Goal: Information Seeking & Learning: Understand process/instructions

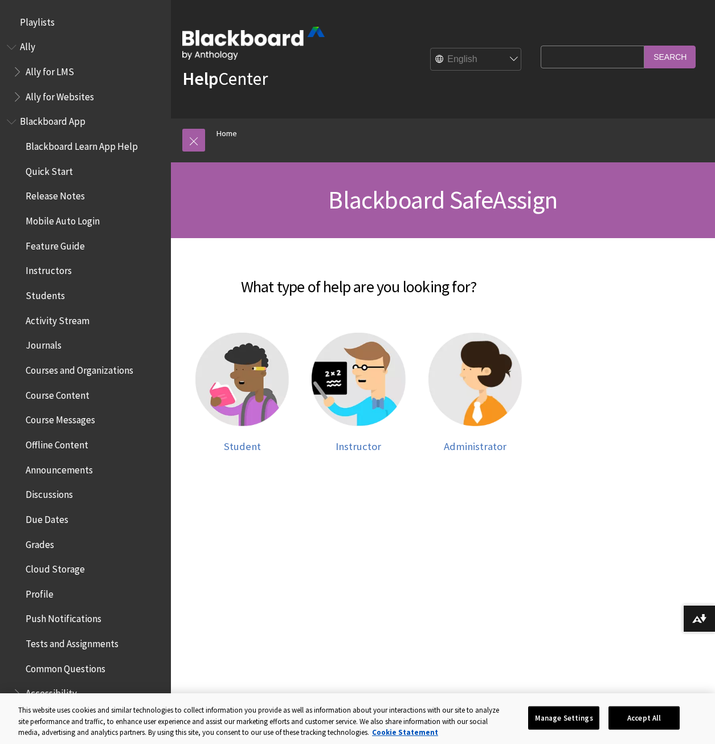
scroll to position [841, 0]
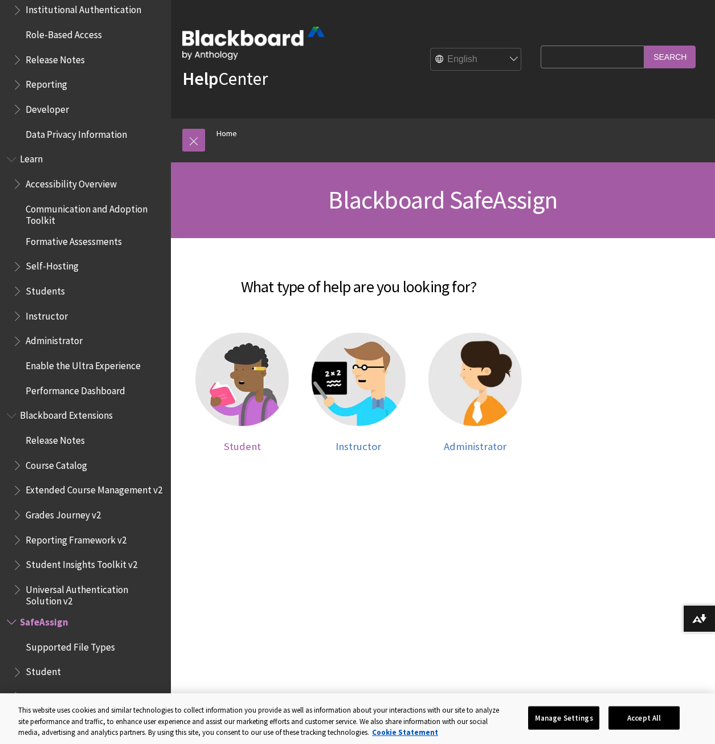
click at [237, 452] on span "Student" at bounding box center [242, 446] width 37 height 13
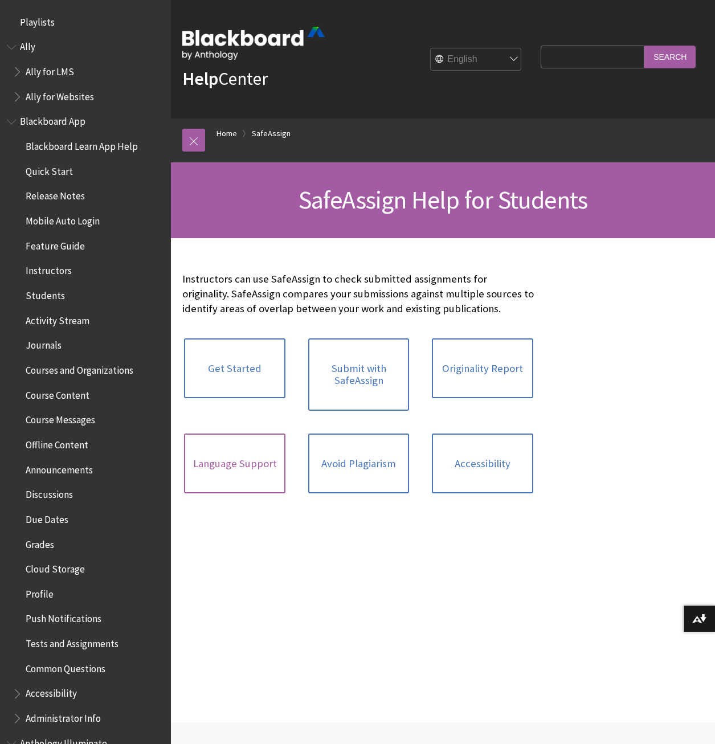
scroll to position [990, 0]
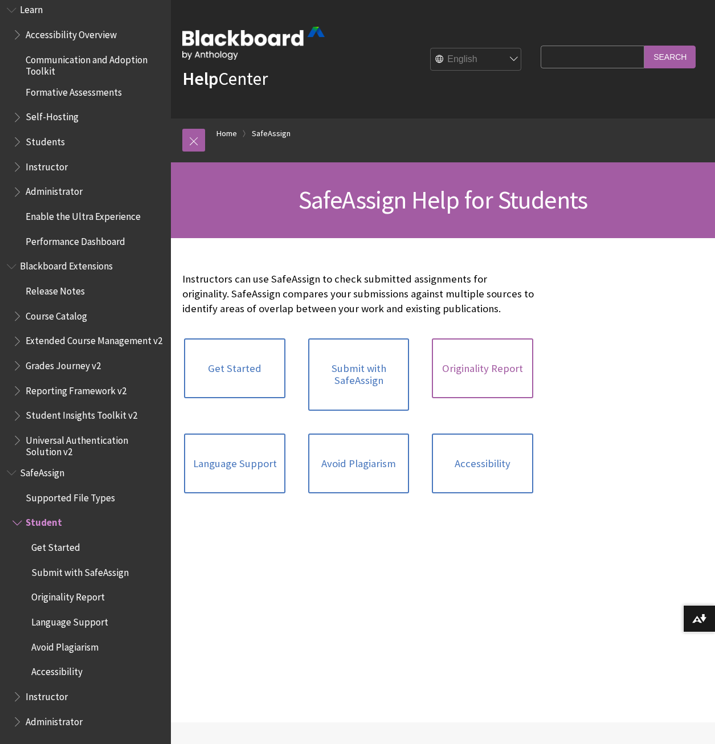
click at [458, 387] on link "Originality Report" at bounding box center [482, 369] width 101 height 60
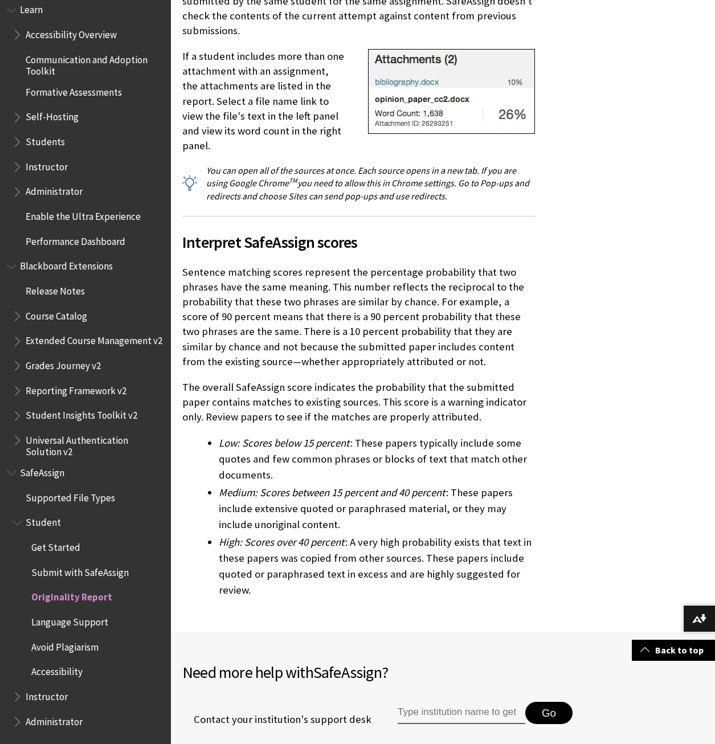
scroll to position [3648, 0]
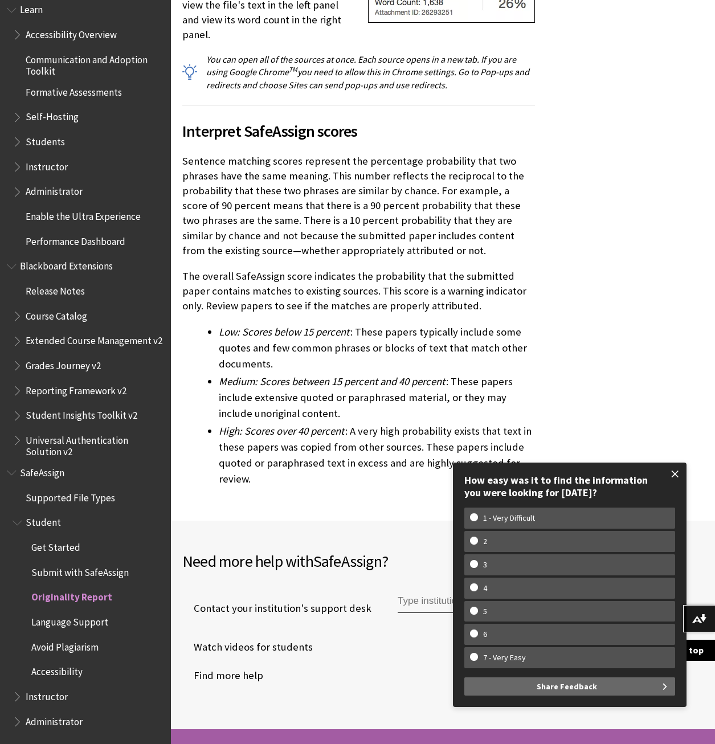
click at [679, 475] on span at bounding box center [675, 474] width 24 height 24
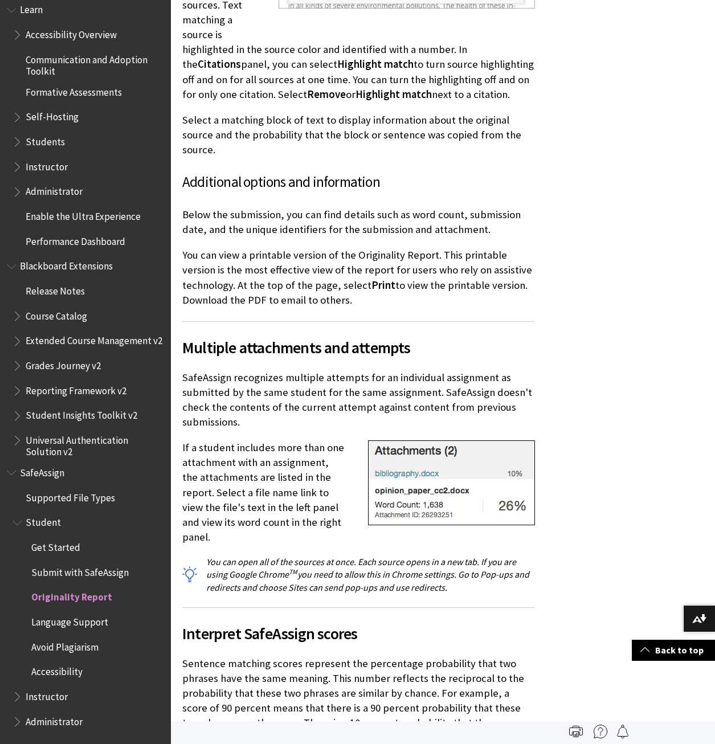
scroll to position [3135, 0]
